Goal: Entertainment & Leisure: Consume media (video, audio)

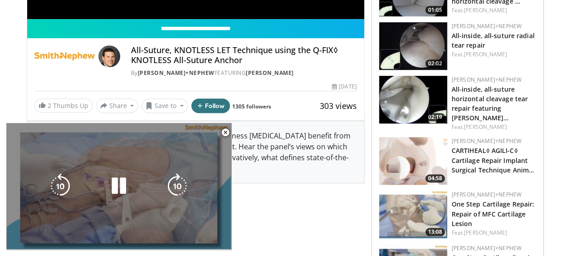
scroll to position [267, 0]
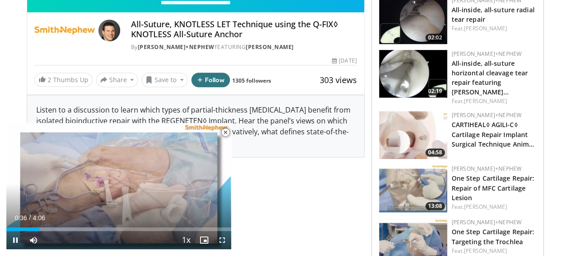
click at [227, 134] on span "Video Player" at bounding box center [225, 132] width 18 height 18
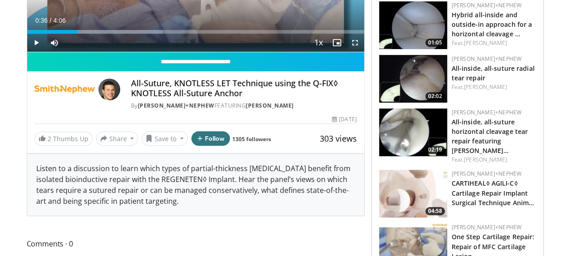
scroll to position [208, 0]
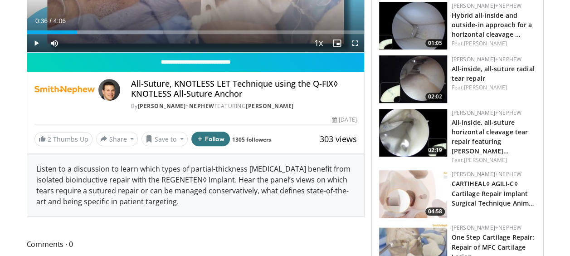
click at [70, 89] on img at bounding box center [64, 90] width 60 height 22
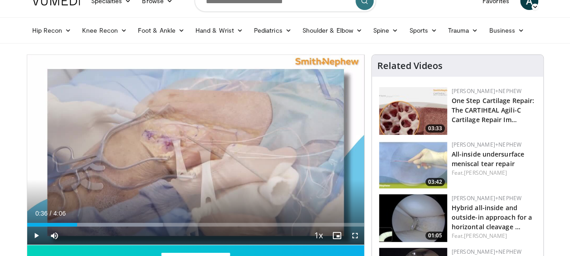
scroll to position [0, 0]
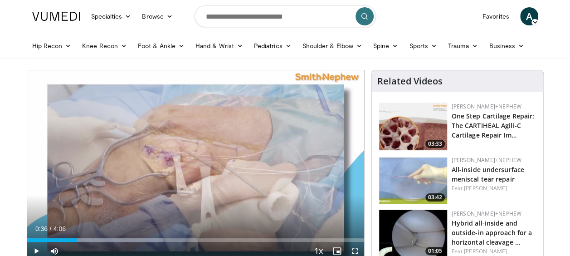
click at [404, 172] on img at bounding box center [413, 180] width 68 height 48
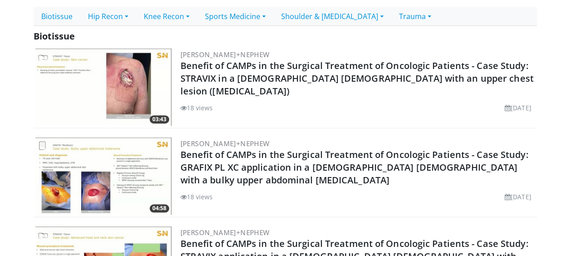
scroll to position [242, 0]
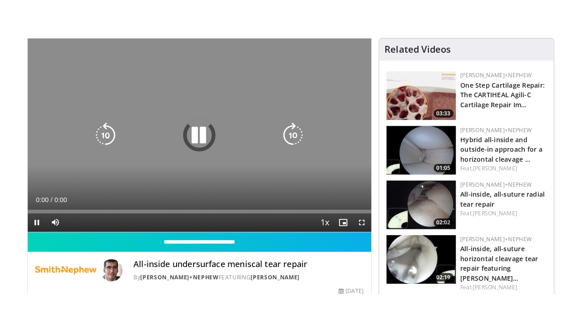
scroll to position [65, 0]
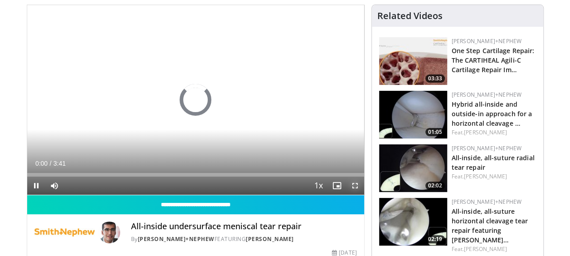
click at [359, 188] on span "Video Player" at bounding box center [355, 185] width 18 height 18
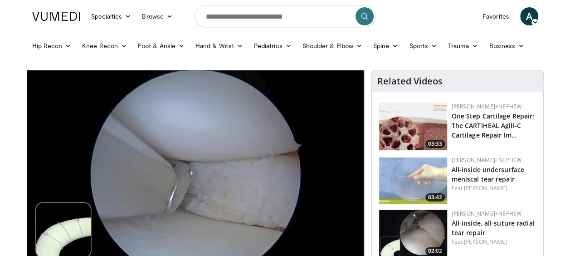
click at [436, 32] on nav "Specialties Adult & Family Medicine Allergy, [MEDICAL_DATA], Immunology Anesthe…" at bounding box center [285, 16] width 517 height 33
